Goal: Information Seeking & Learning: Learn about a topic

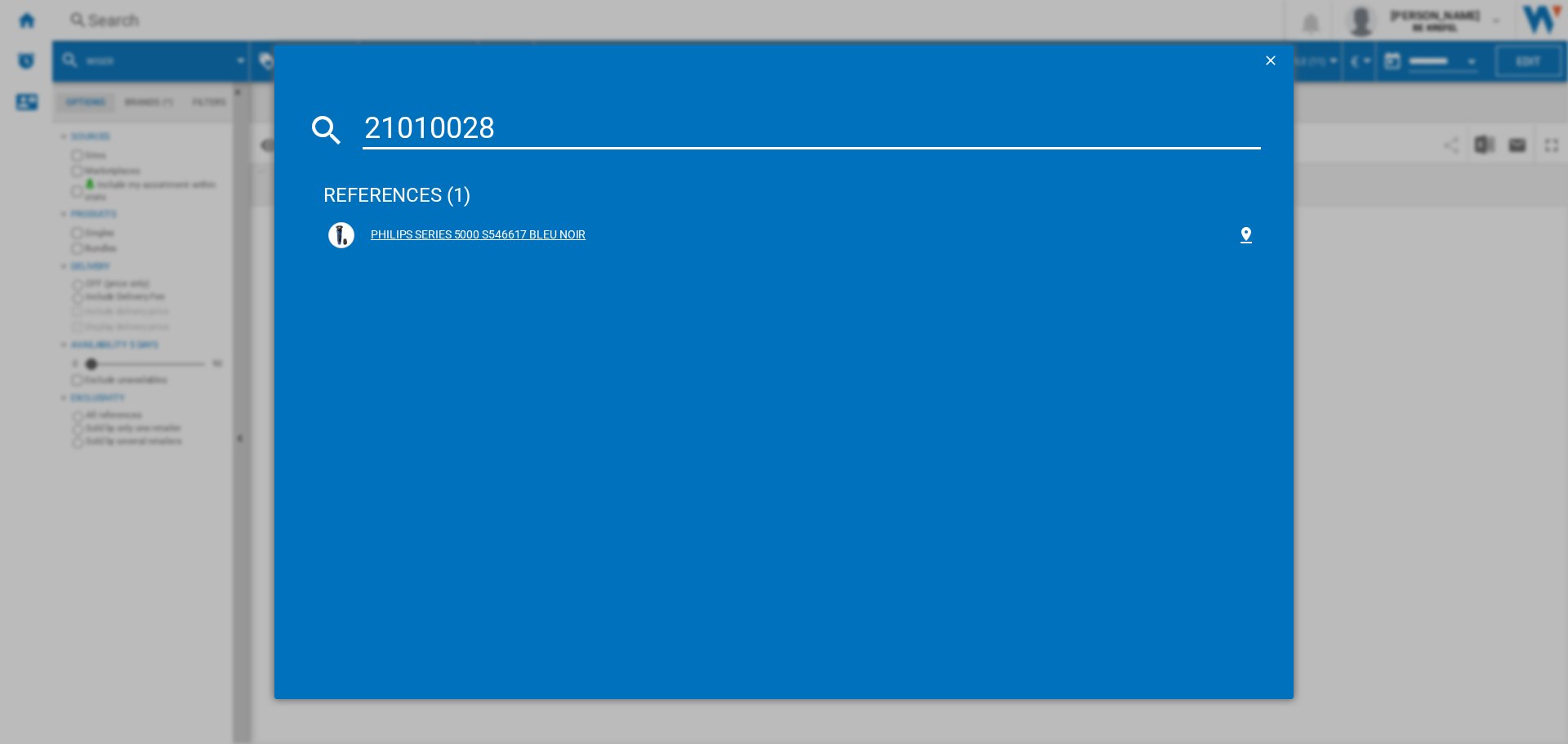
type input "21010028"
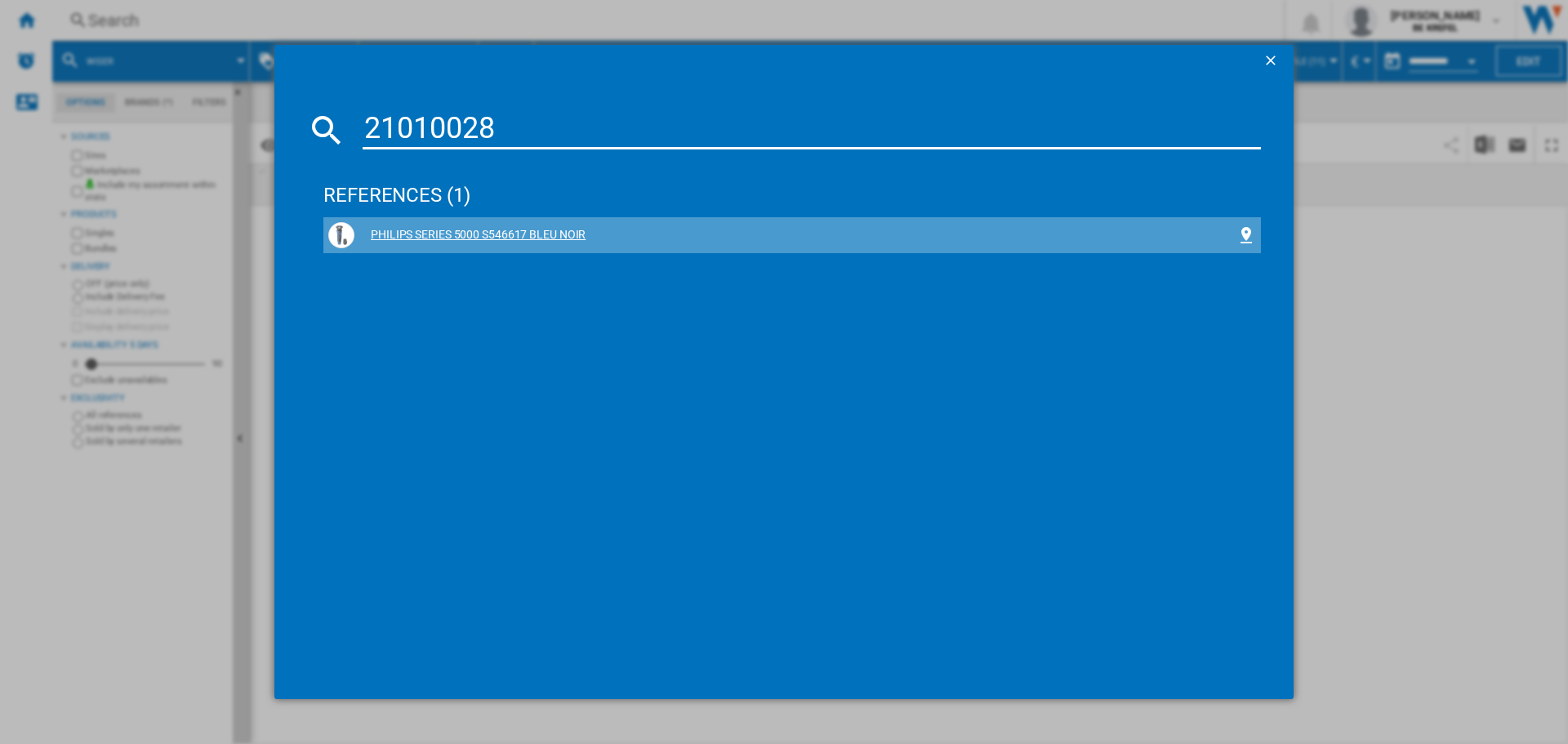
click at [463, 232] on div "PHILIPS SERIES 5000 S546617 BLEU NOIR" at bounding box center [795, 235] width 882 height 16
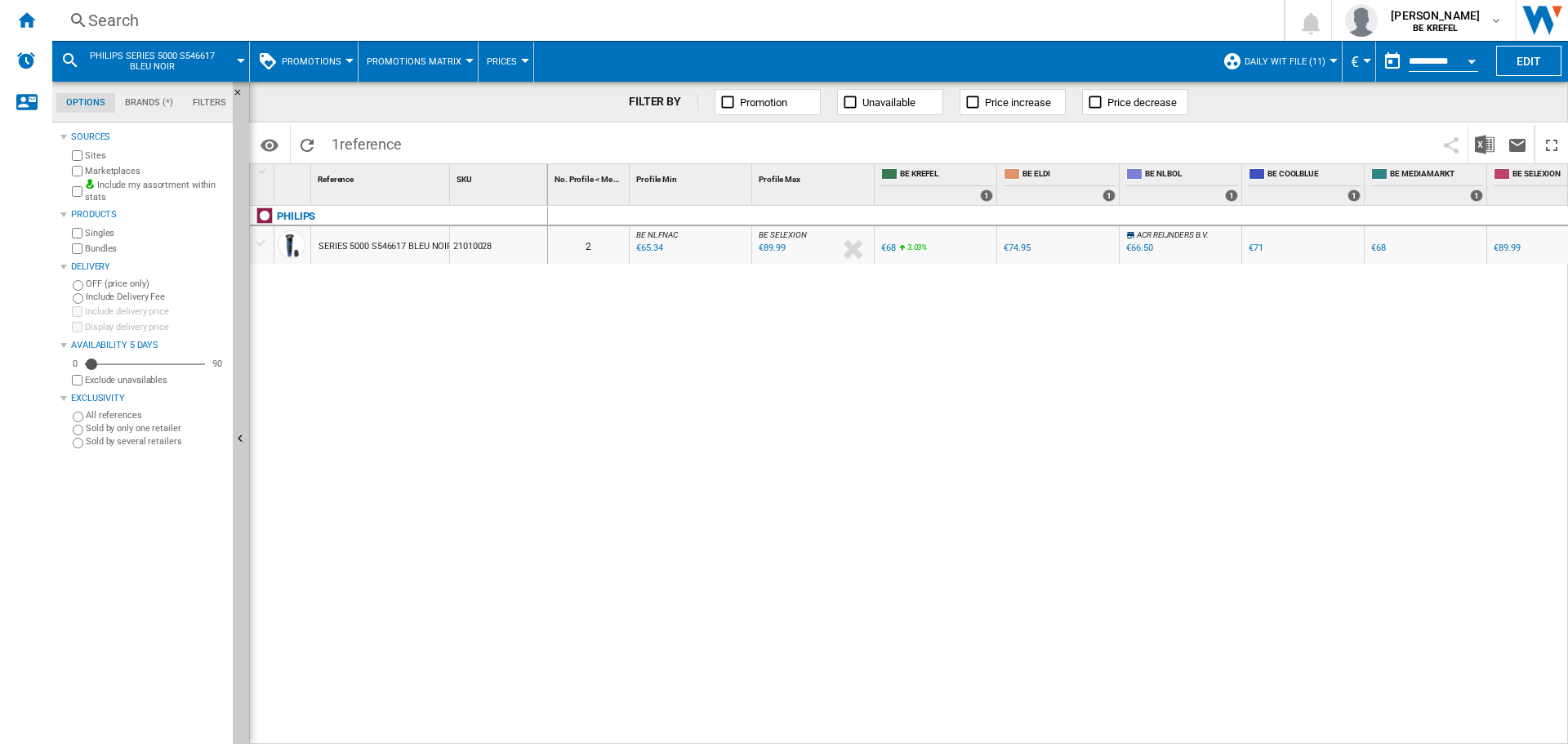
click at [201, 109] on md-tab-item "Filters" at bounding box center [210, 103] width 53 height 19
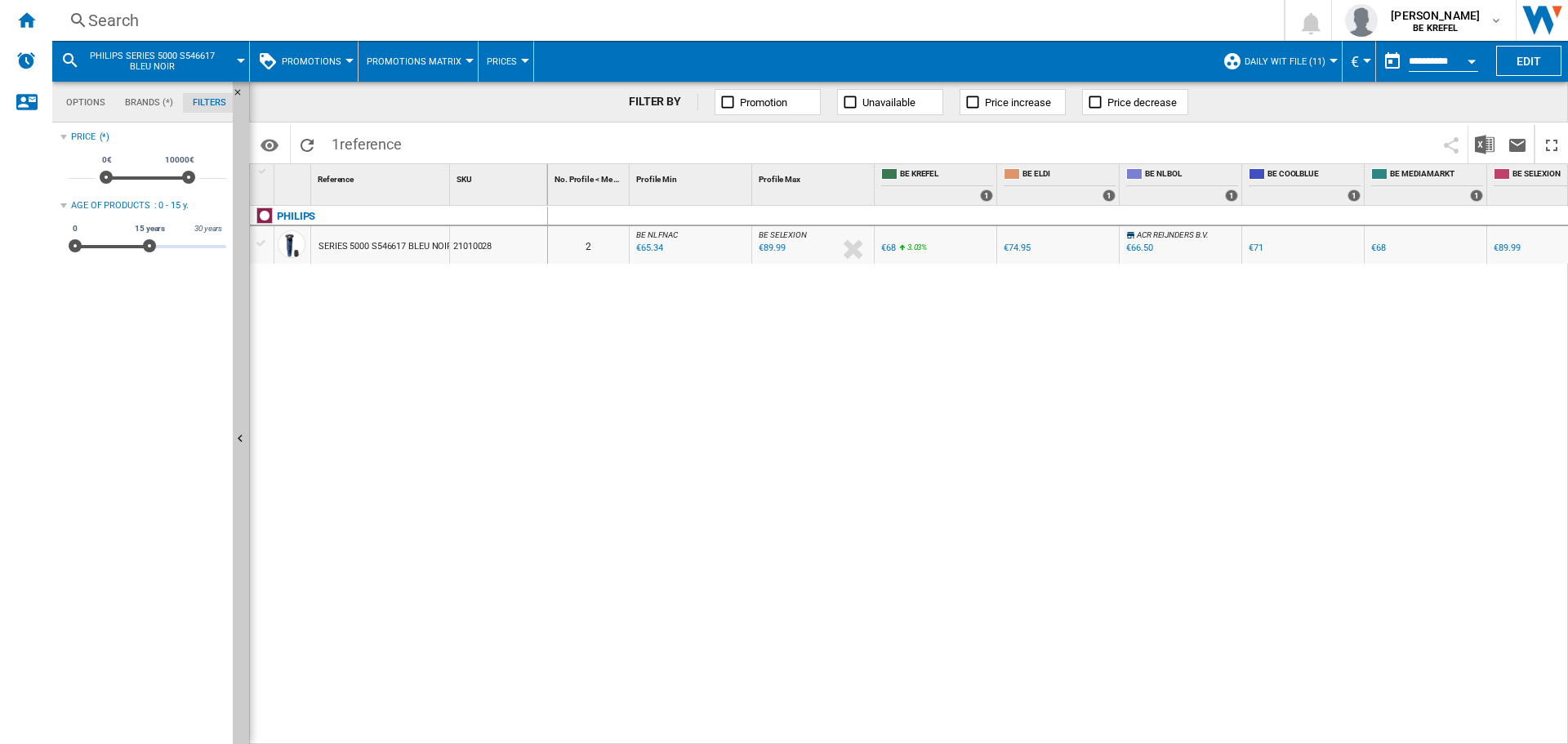
click at [137, 97] on md-tab-item "Brands (*)" at bounding box center [149, 103] width 68 height 19
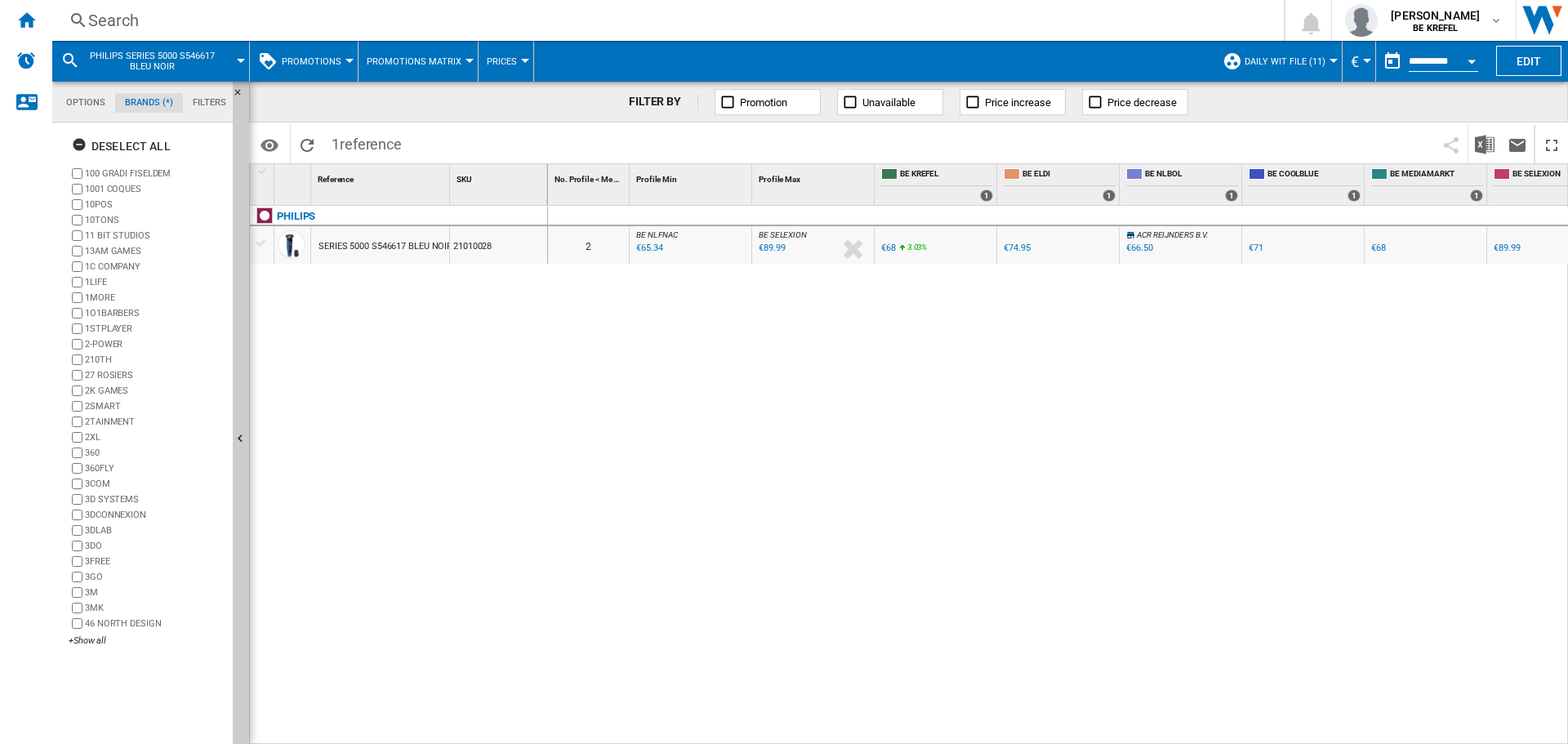
click at [100, 97] on md-tab-item "Options" at bounding box center [86, 103] width 59 height 19
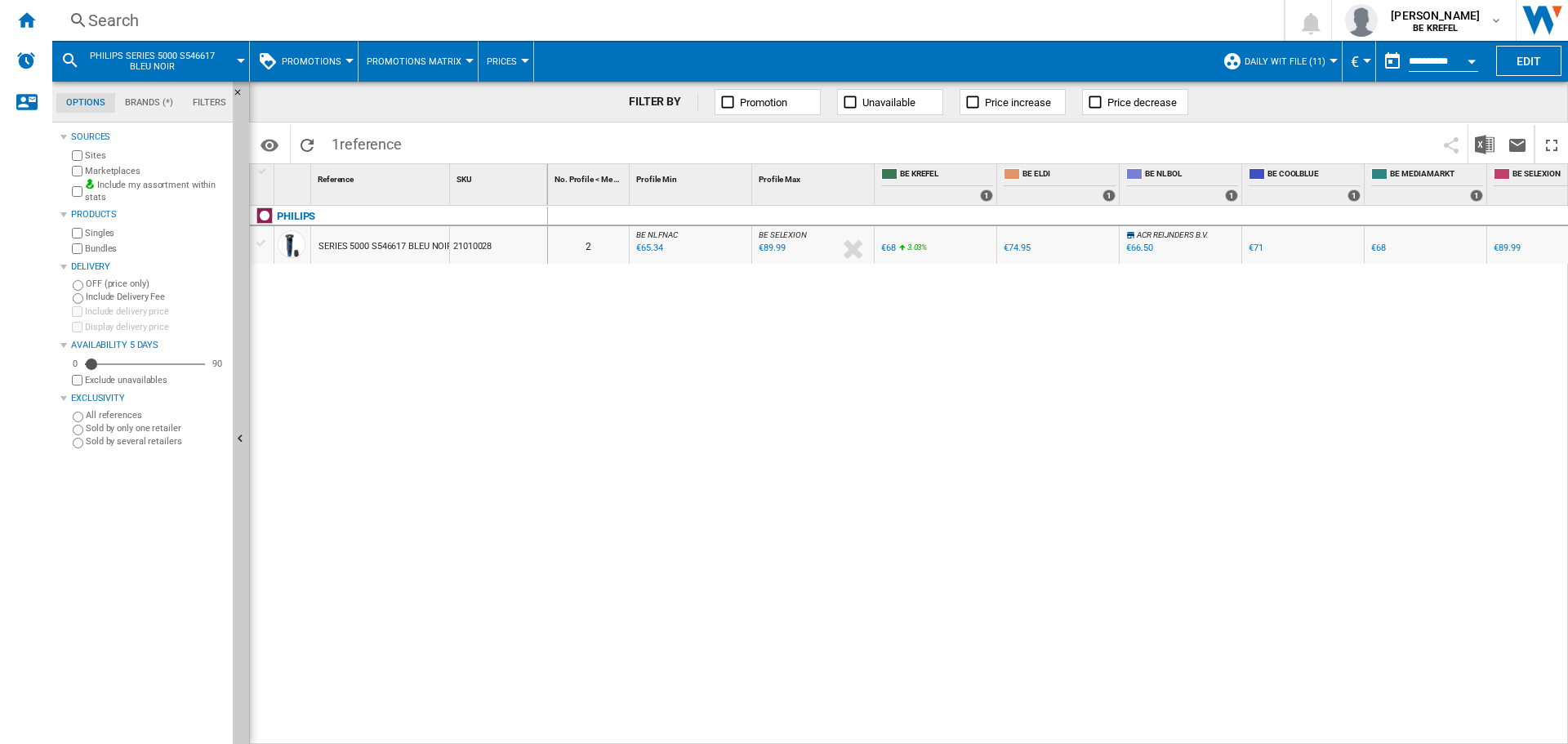
click at [306, 57] on span "Promotions" at bounding box center [311, 62] width 60 height 11
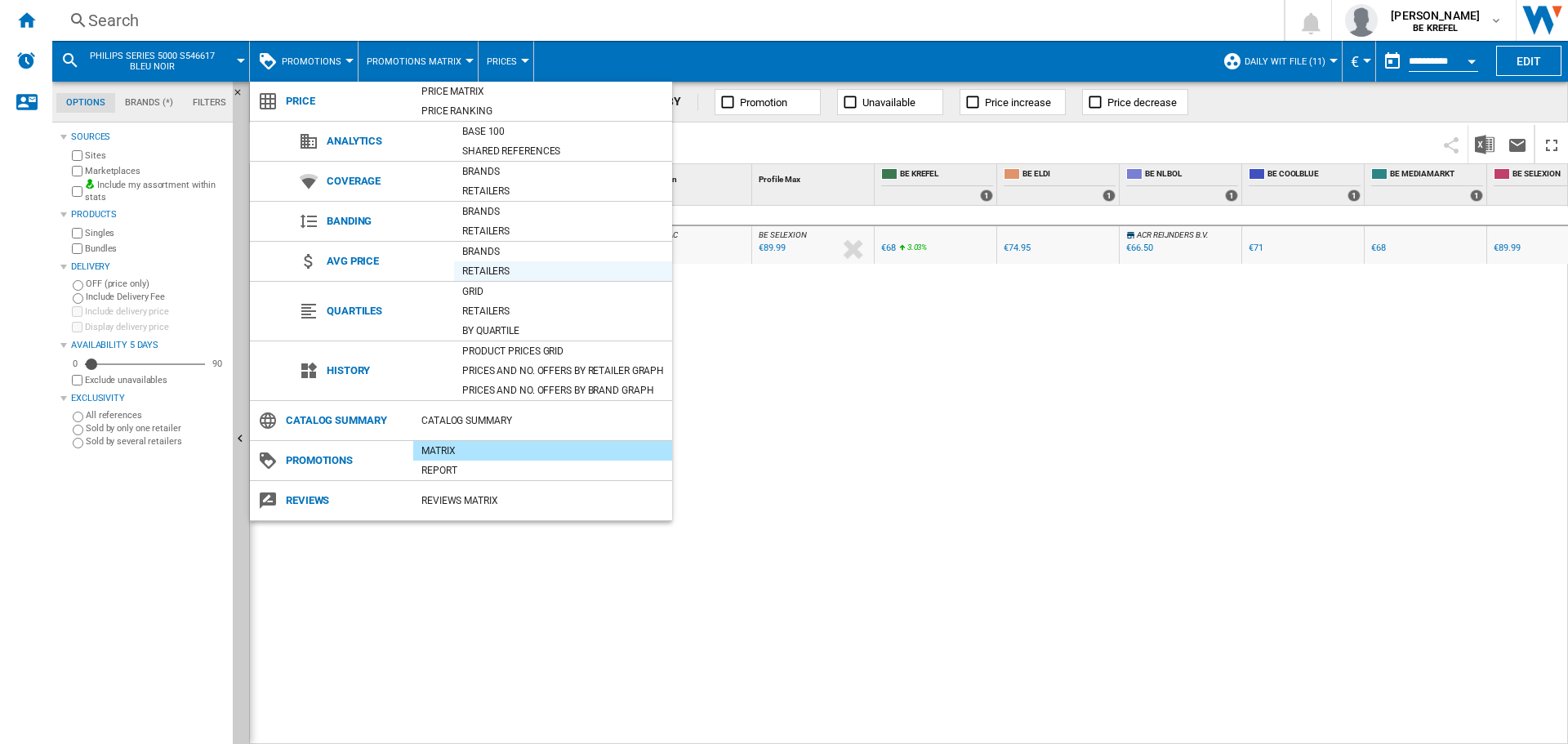
click at [486, 268] on div "Retailers" at bounding box center [563, 271] width 218 height 16
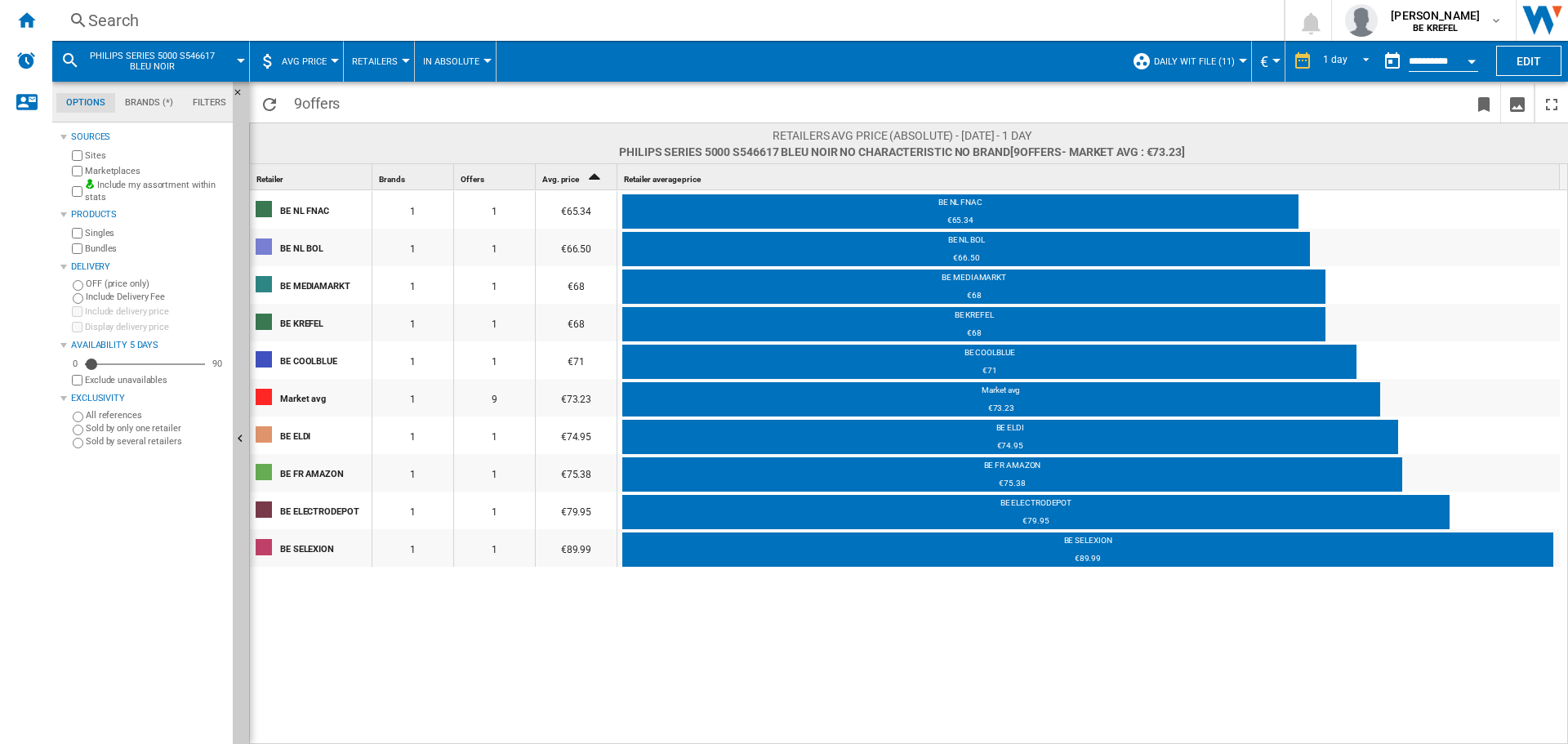
click at [317, 58] on span "AVG Price" at bounding box center [304, 62] width 45 height 11
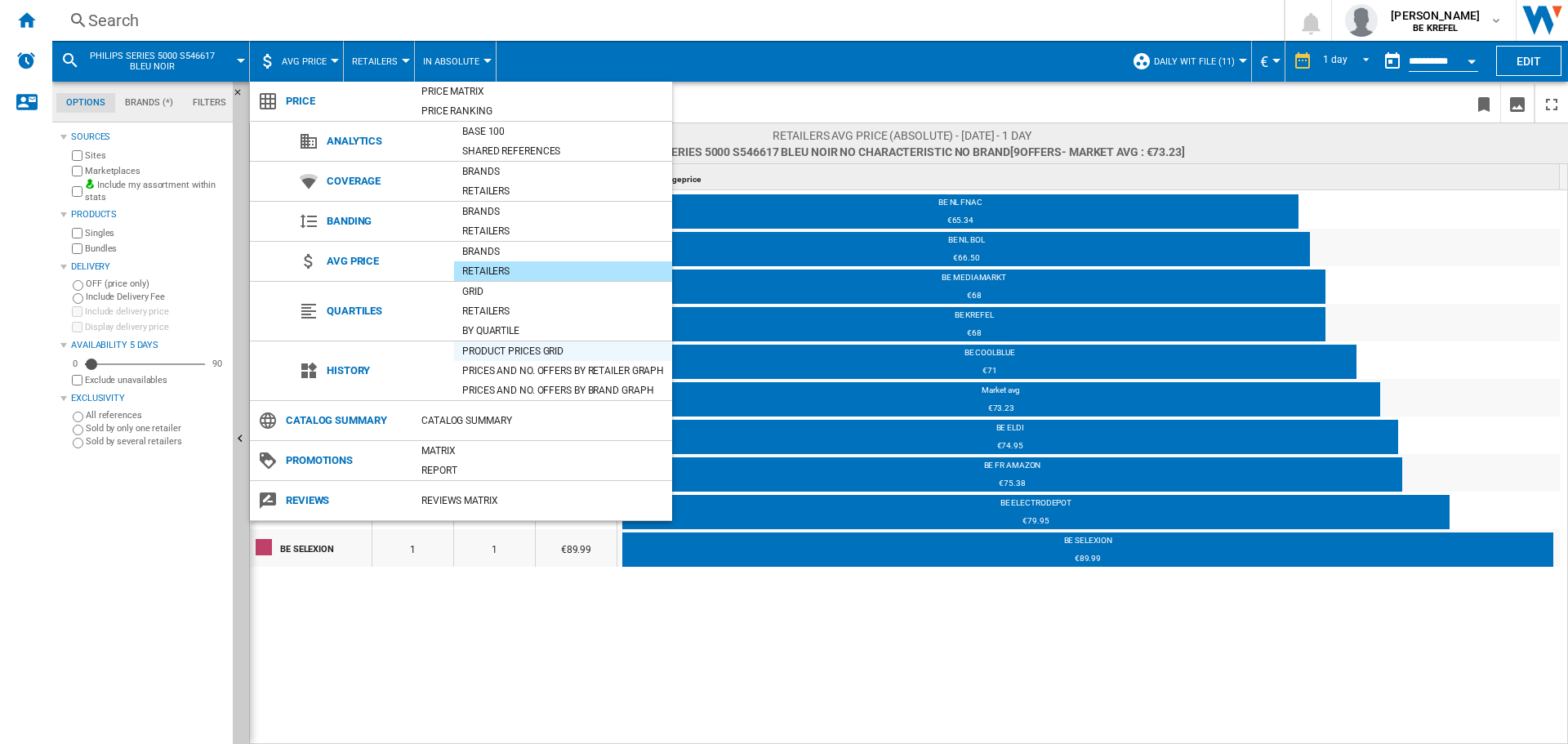
click at [509, 351] on div "Product prices grid" at bounding box center [563, 352] width 218 height 16
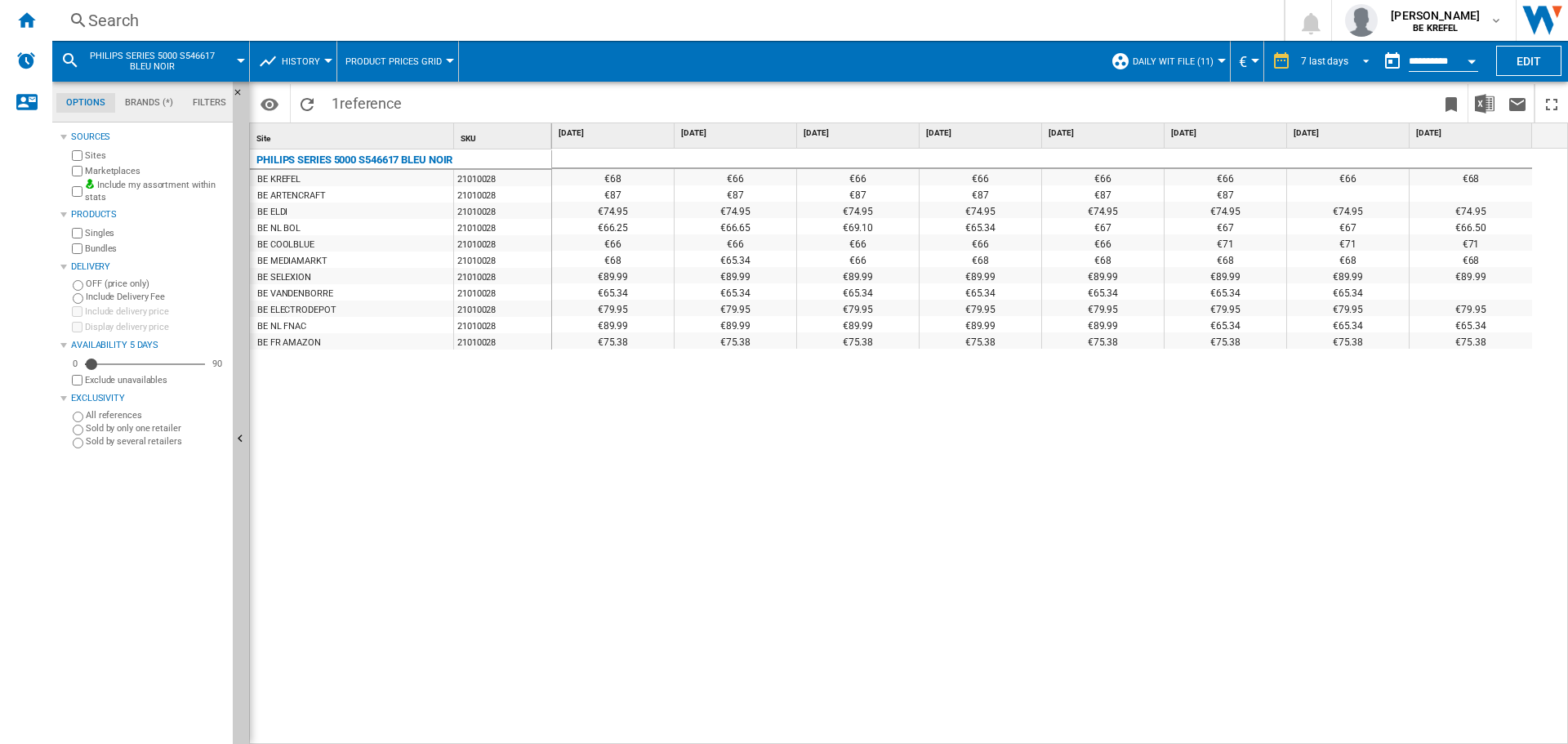
click at [1335, 66] on span "7 last days" at bounding box center [1325, 61] width 48 height 14
click at [1343, 216] on md-option "8 last weeks" at bounding box center [1341, 209] width 111 height 25
drag, startPoint x: 735, startPoint y: 174, endPoint x: 751, endPoint y: 305, distance: 132.0
click at [751, 305] on div "€89.95 €89.95 €59.95 €59.95 €59.95 €89.95 €68 €68 €76 €76 €76 €76 €76 €87 €79.9…" at bounding box center [1104, 246] width 1103 height 196
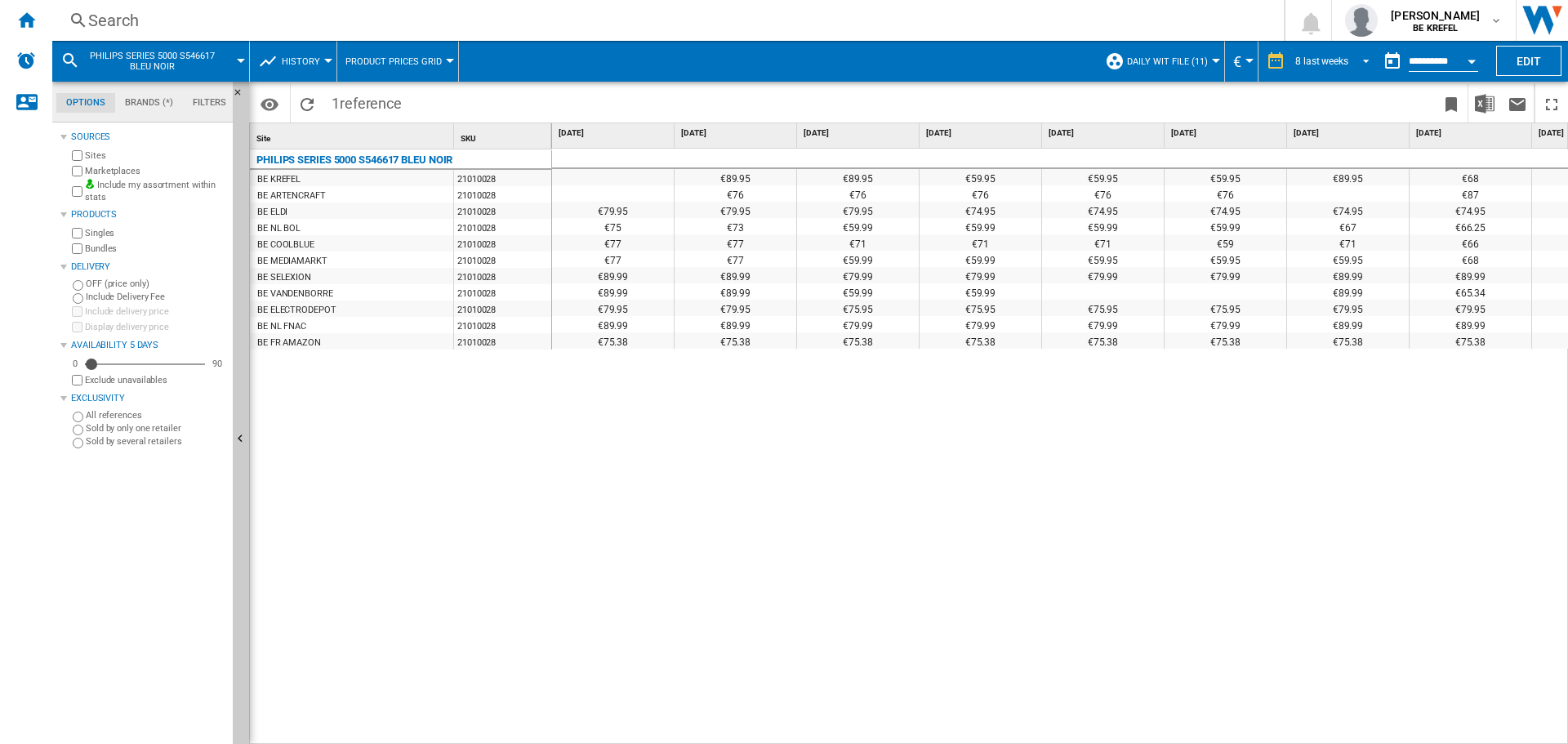
click at [1295, 59] on div "8 last weeks" at bounding box center [1322, 61] width 53 height 11
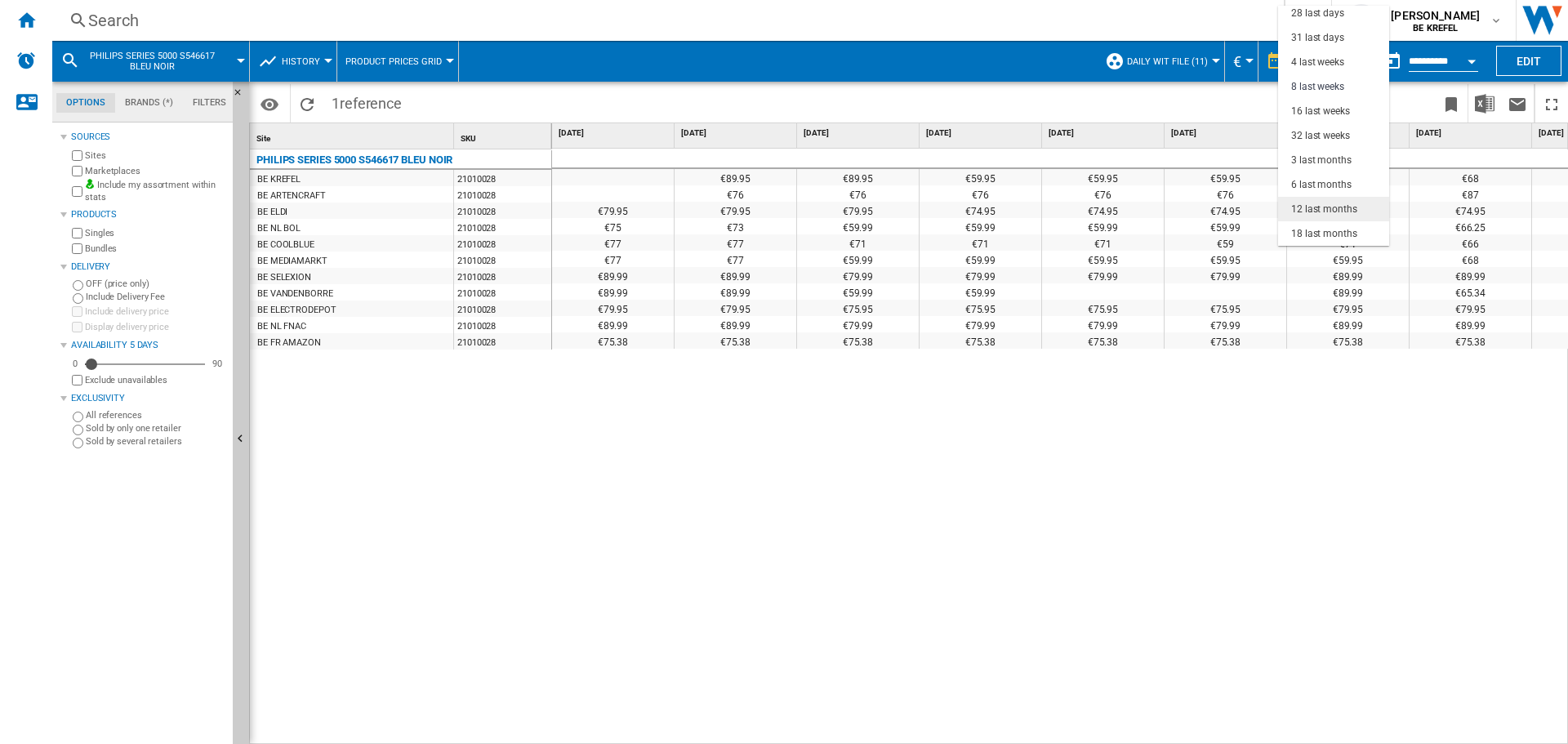
click at [1324, 215] on div "12 last months" at bounding box center [1324, 209] width 66 height 14
